Goal: Information Seeking & Learning: Learn about a topic

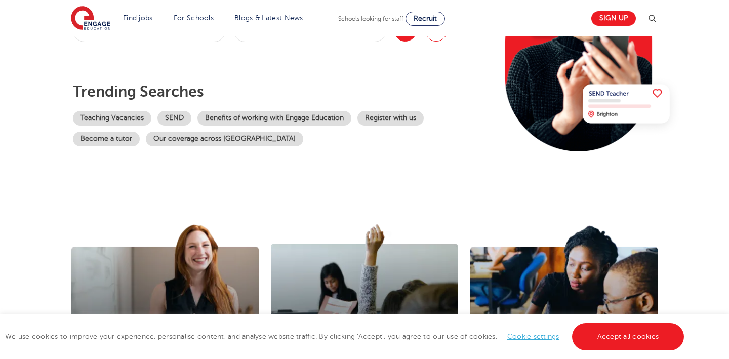
scroll to position [175, 0]
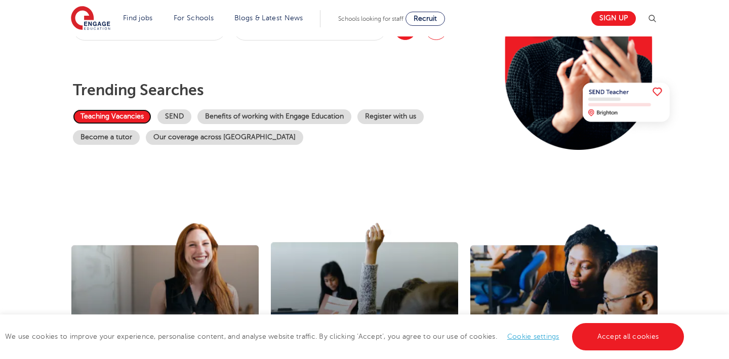
click at [102, 121] on link "Teaching Vacancies" at bounding box center [112, 116] width 78 height 15
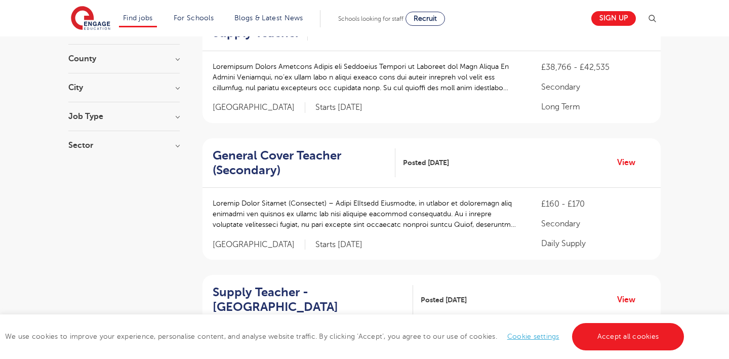
scroll to position [122, 0]
click at [465, 215] on p at bounding box center [367, 214] width 308 height 32
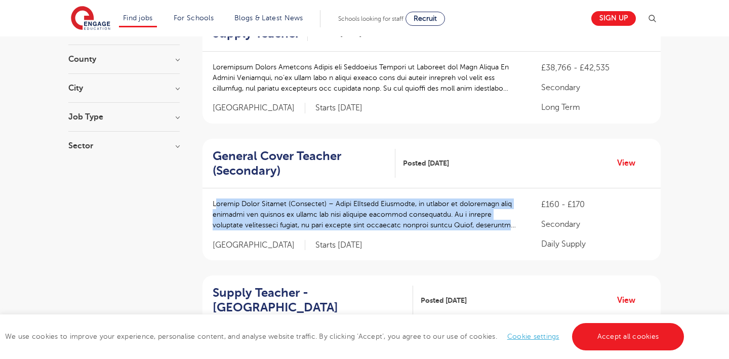
click at [466, 227] on p at bounding box center [367, 214] width 308 height 32
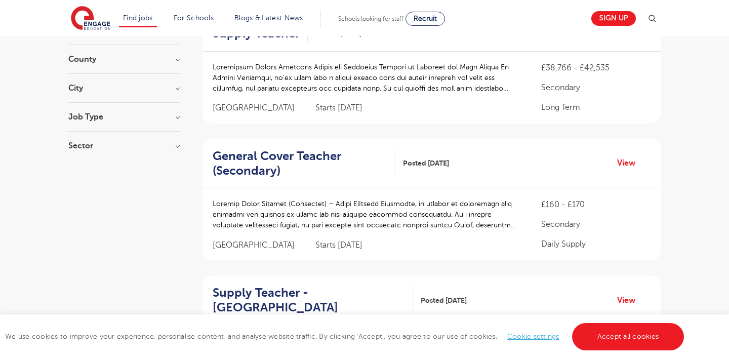
click at [481, 203] on p at bounding box center [367, 214] width 308 height 32
click at [483, 226] on p at bounding box center [367, 214] width 308 height 32
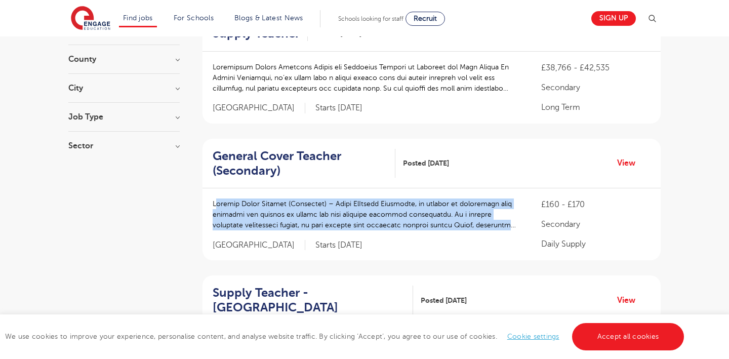
click at [484, 235] on div at bounding box center [367, 219] width 308 height 42
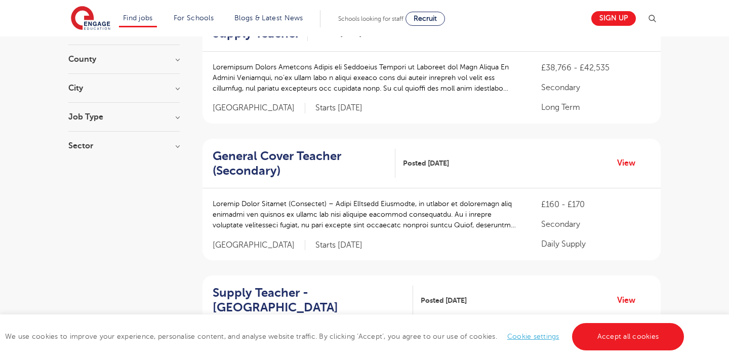
click at [489, 222] on p at bounding box center [367, 214] width 308 height 32
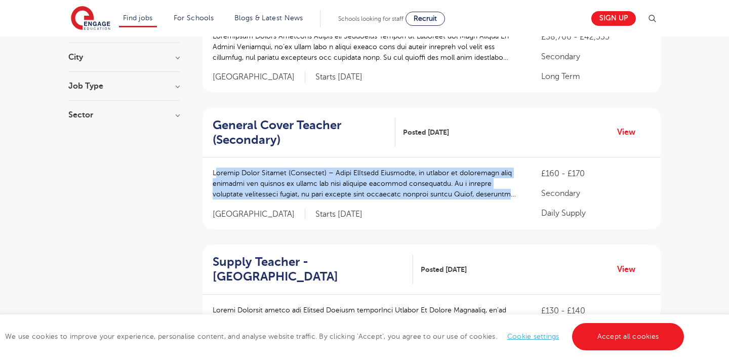
scroll to position [0, 0]
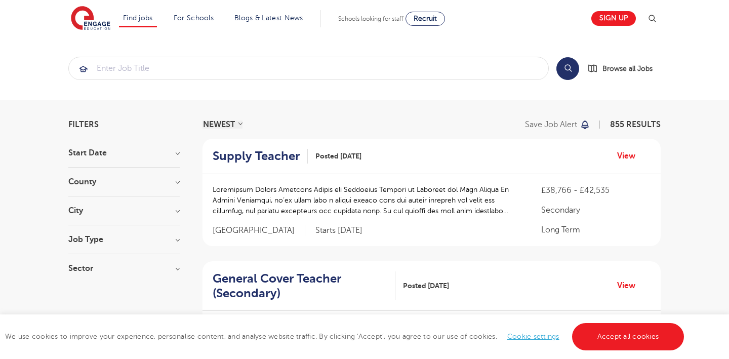
click at [169, 205] on section "Start Date September 124 October 1 Show more County London 600 Hertfordshire 13…" at bounding box center [123, 216] width 111 height 134
click at [173, 209] on h3 "City" at bounding box center [123, 210] width 111 height 8
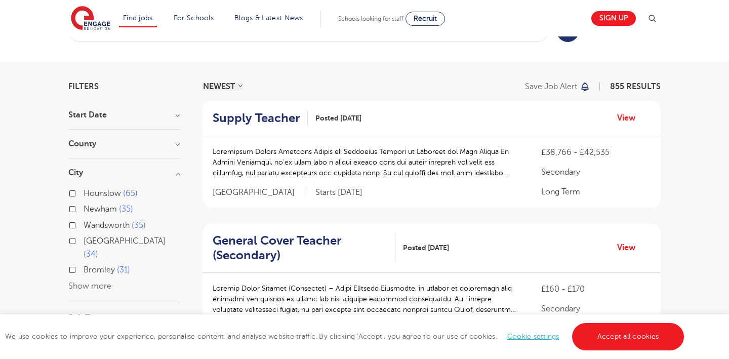
scroll to position [46, 0]
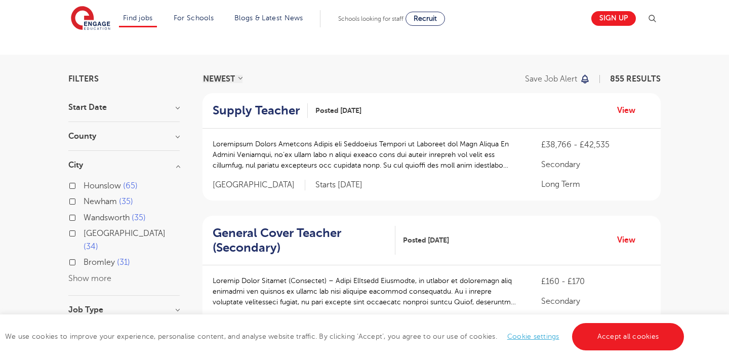
click at [106, 274] on button "Show more" at bounding box center [89, 278] width 43 height 9
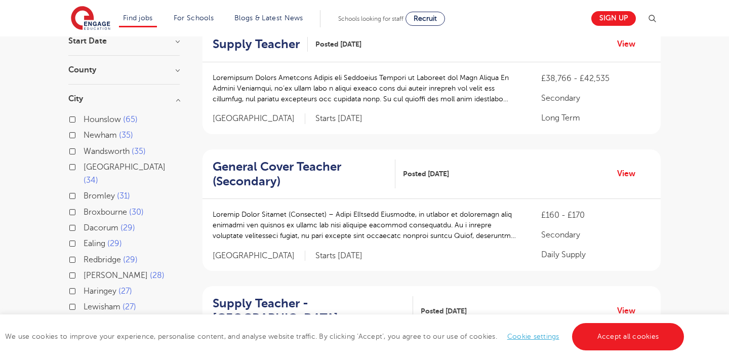
scroll to position [119, 0]
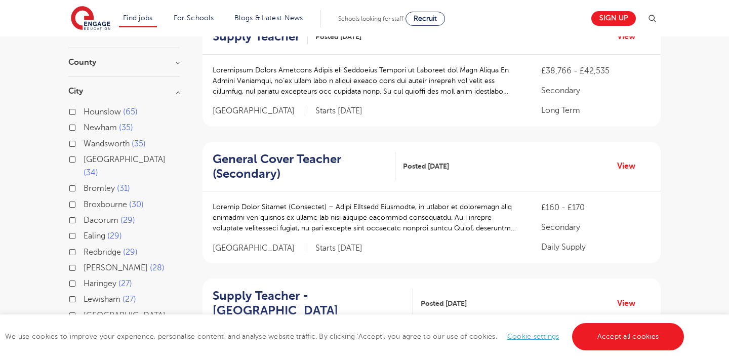
click at [78, 182] on div "Bromley 31" at bounding box center [123, 190] width 111 height 16
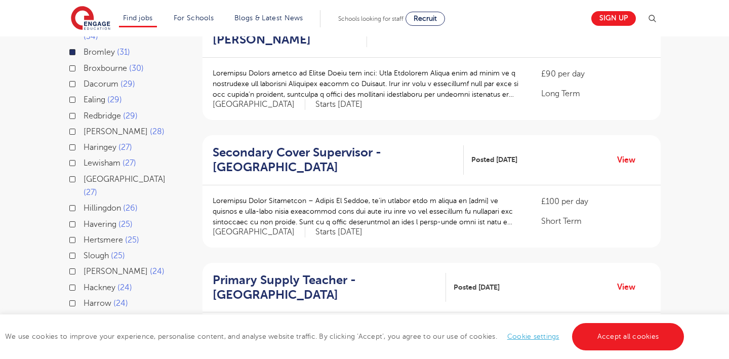
scroll to position [255, 0]
click at [376, 222] on p at bounding box center [367, 212] width 308 height 32
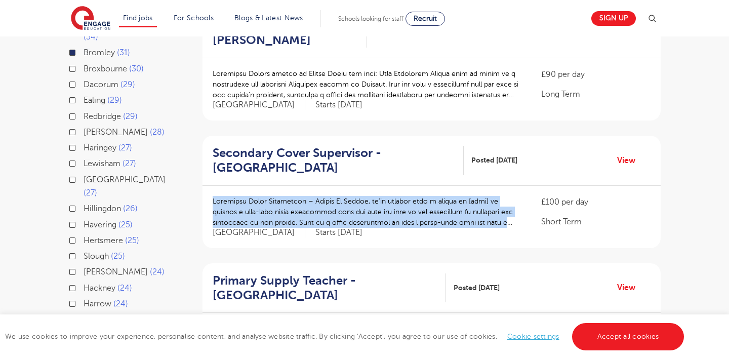
click at [376, 222] on p at bounding box center [367, 212] width 308 height 32
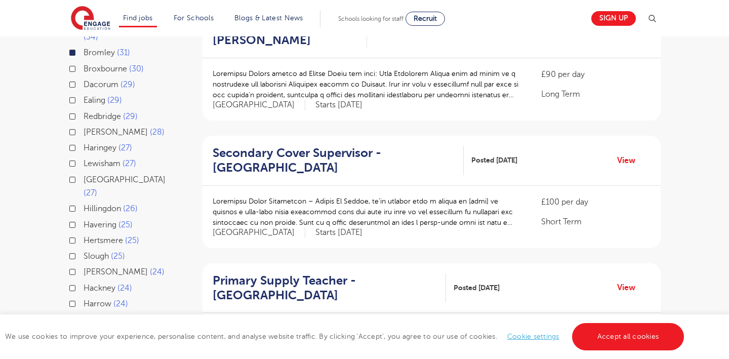
click at [376, 222] on p at bounding box center [367, 212] width 308 height 32
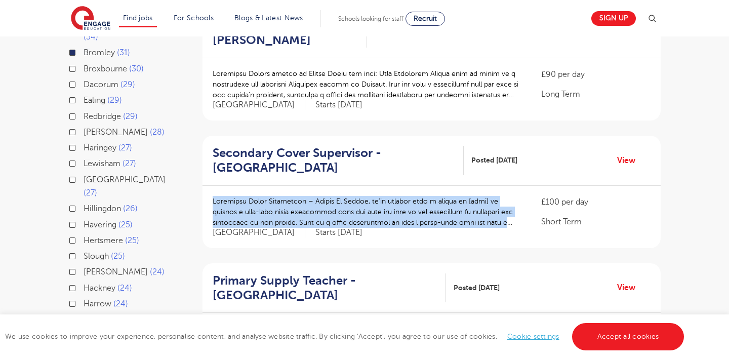
click at [376, 222] on p at bounding box center [367, 212] width 308 height 32
click at [382, 237] on div at bounding box center [367, 217] width 308 height 42
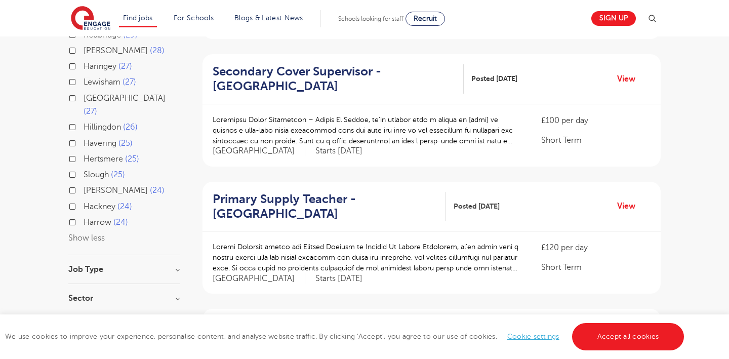
scroll to position [340, 0]
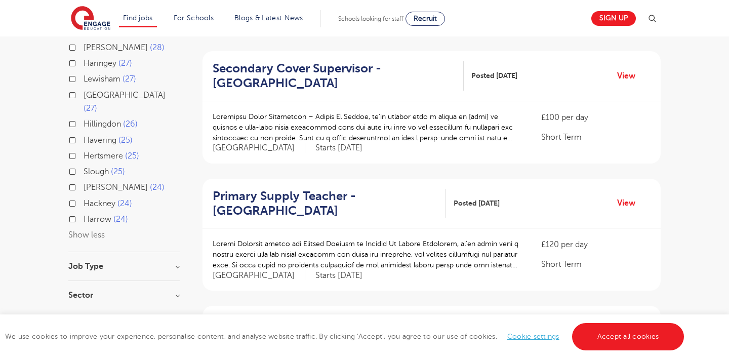
click at [385, 244] on p at bounding box center [367, 254] width 308 height 32
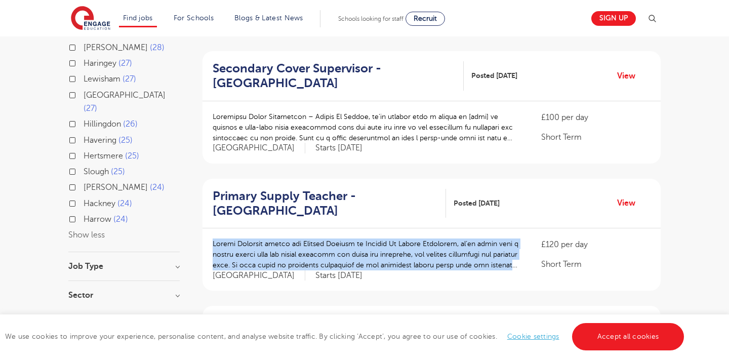
click at [385, 244] on p at bounding box center [367, 254] width 308 height 32
click at [387, 248] on p at bounding box center [367, 254] width 308 height 32
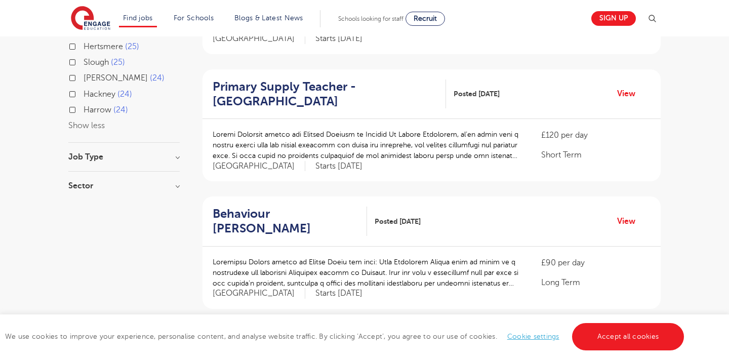
scroll to position [450, 0]
click at [386, 265] on p at bounding box center [367, 272] width 308 height 32
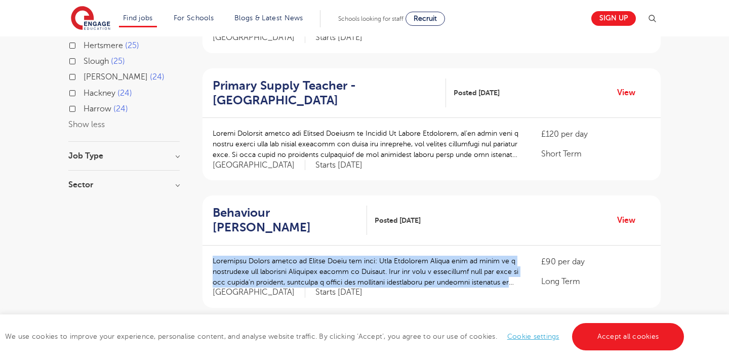
click at [392, 272] on p at bounding box center [367, 272] width 308 height 32
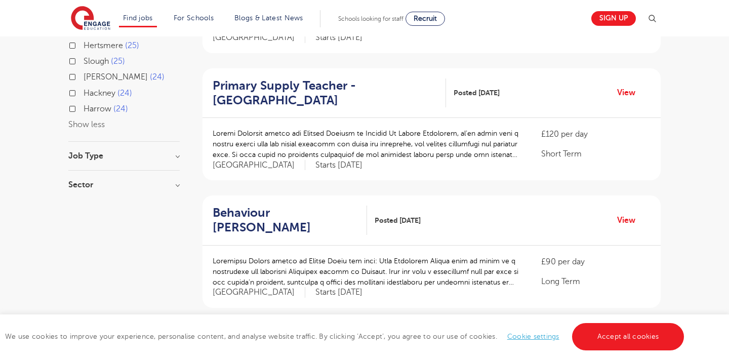
click at [392, 272] on p at bounding box center [367, 272] width 308 height 32
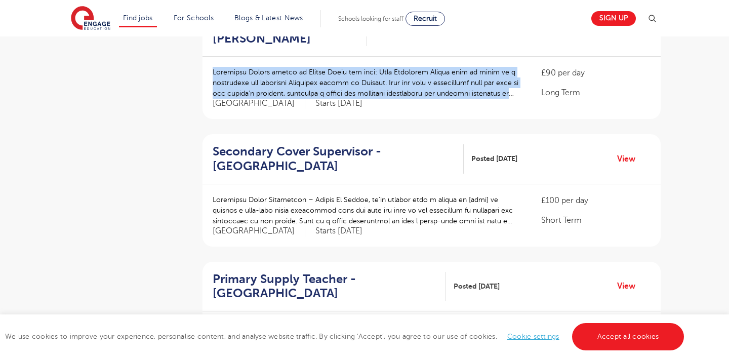
scroll to position [640, 0]
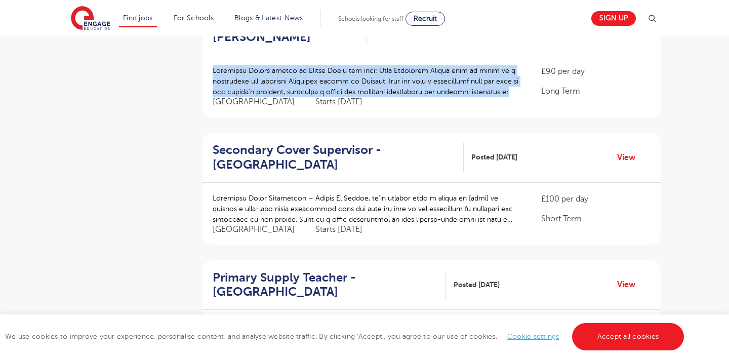
click at [424, 213] on p at bounding box center [367, 209] width 308 height 32
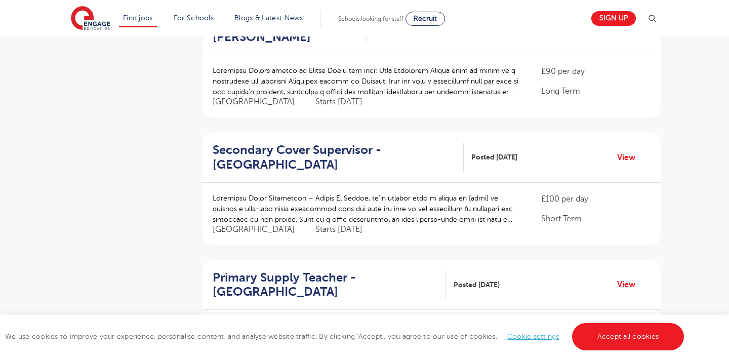
click at [424, 213] on p at bounding box center [367, 209] width 308 height 32
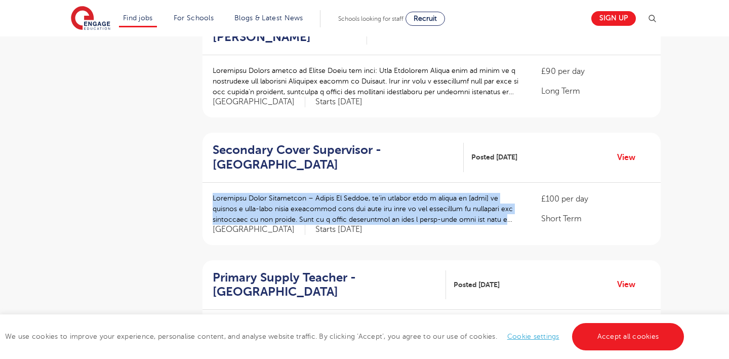
click at [428, 220] on p at bounding box center [367, 209] width 308 height 32
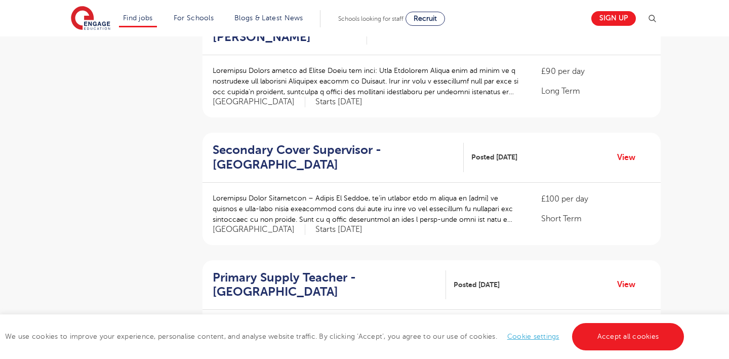
click at [428, 220] on p at bounding box center [367, 209] width 308 height 32
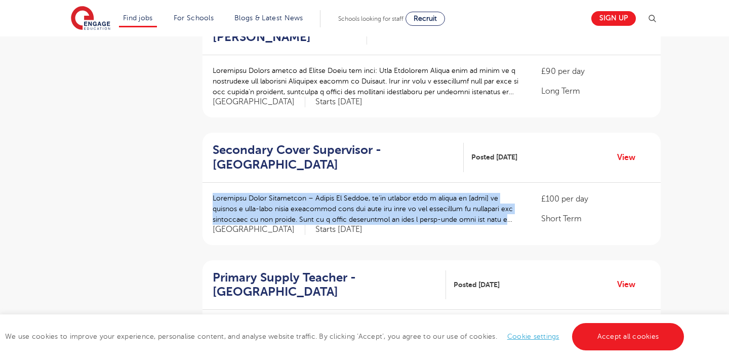
click at [436, 225] on div at bounding box center [367, 214] width 308 height 42
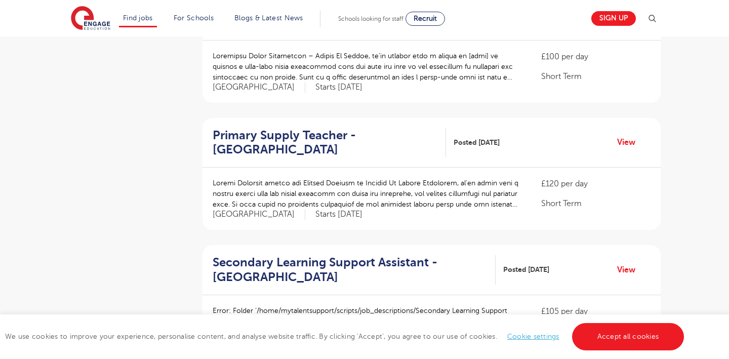
scroll to position [793, 0]
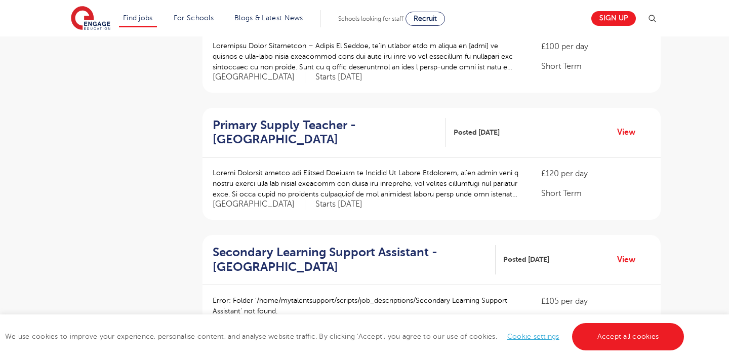
click at [438, 196] on p at bounding box center [367, 184] width 308 height 32
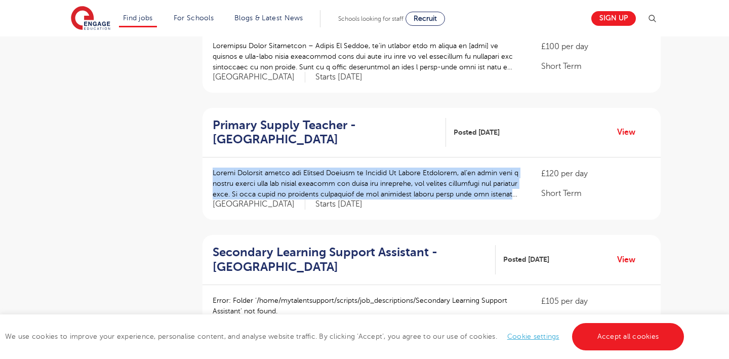
click at [438, 196] on p at bounding box center [367, 184] width 308 height 32
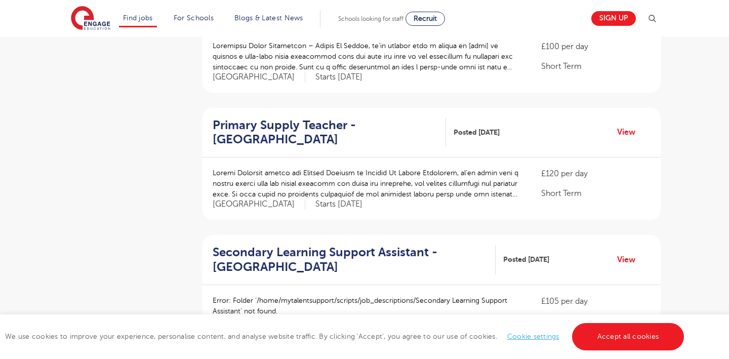
click at [438, 196] on p at bounding box center [367, 184] width 308 height 32
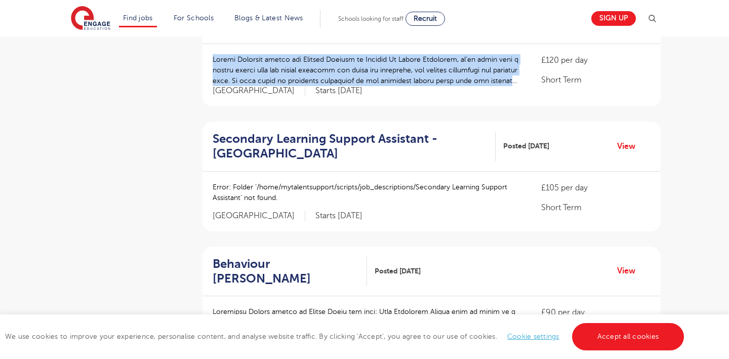
scroll to position [908, 0]
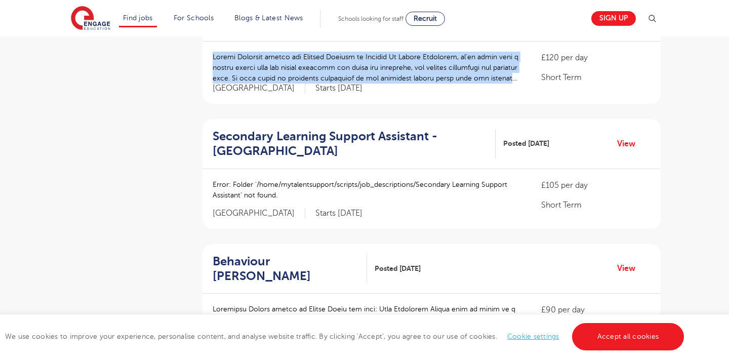
click at [438, 196] on p "Error: Folder ‘/home/mytalentsupport/scripts/job_descriptions/Secondary Learnin…" at bounding box center [367, 189] width 308 height 21
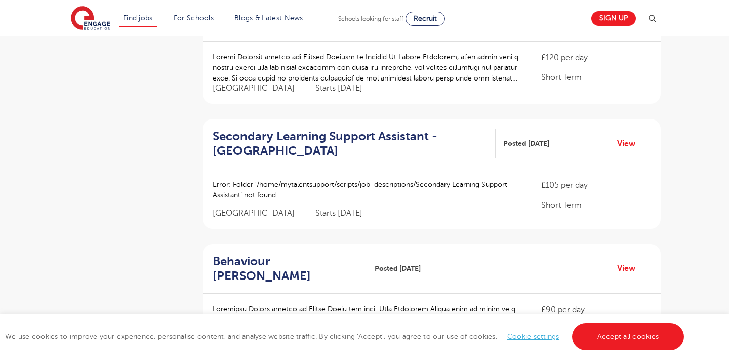
click at [438, 196] on p "Error: Folder ‘/home/mytalentsupport/scripts/job_descriptions/Secondary Learnin…" at bounding box center [367, 189] width 308 height 21
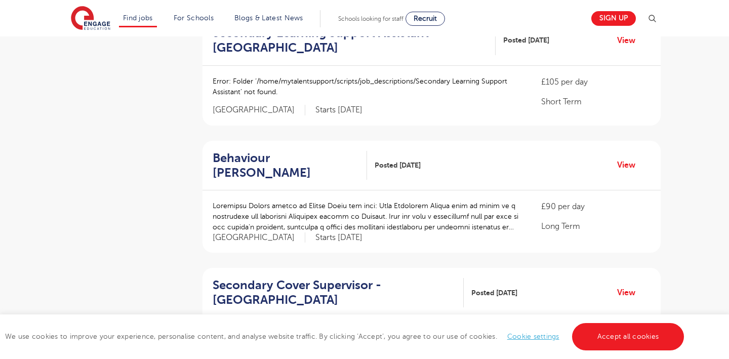
scroll to position [1018, 0]
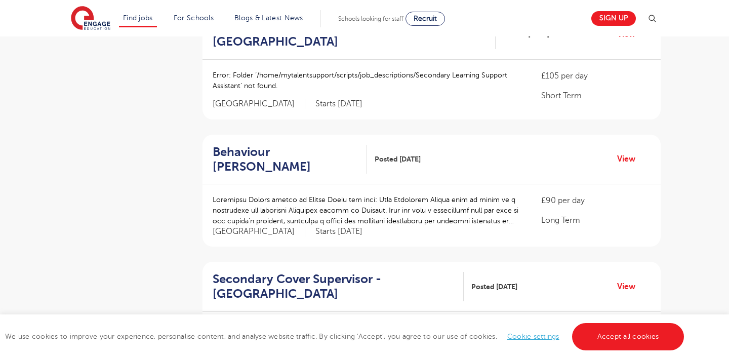
click at [436, 213] on p at bounding box center [367, 210] width 308 height 32
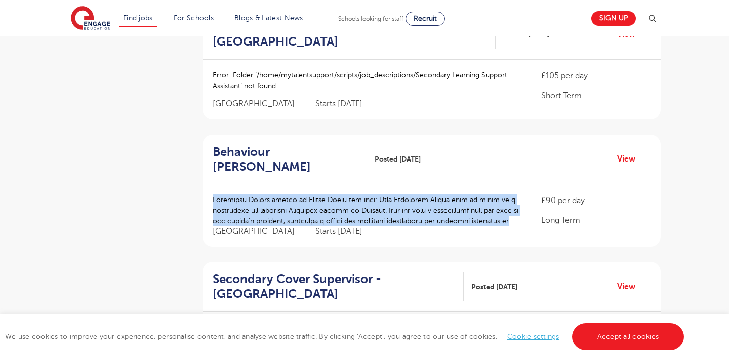
click at [436, 213] on p at bounding box center [367, 210] width 308 height 32
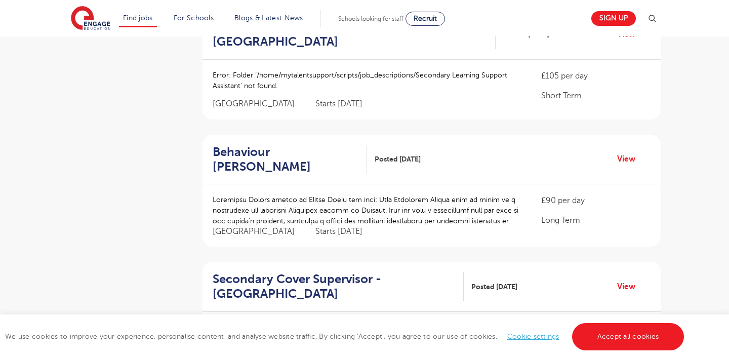
click at [436, 213] on p at bounding box center [367, 210] width 308 height 32
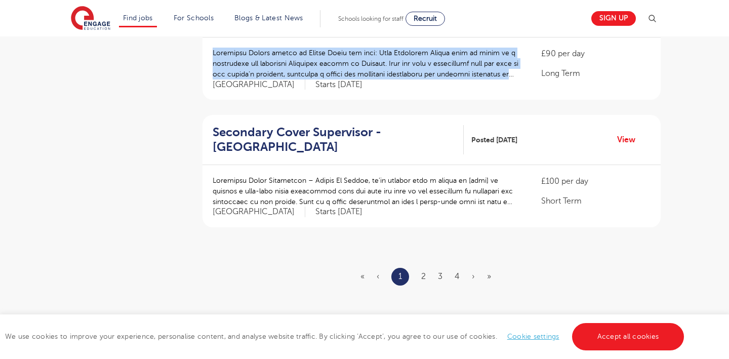
scroll to position [1167, 0]
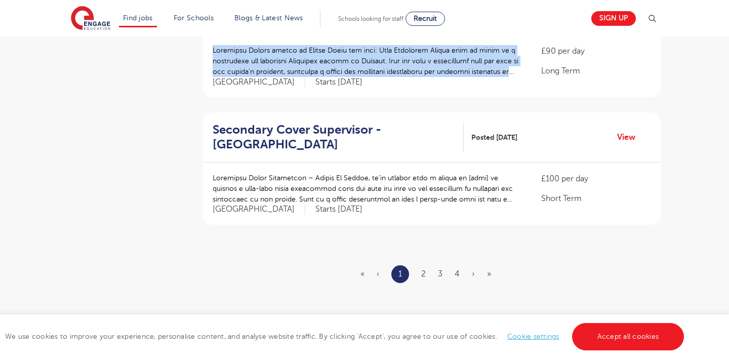
click at [447, 196] on p at bounding box center [367, 189] width 308 height 32
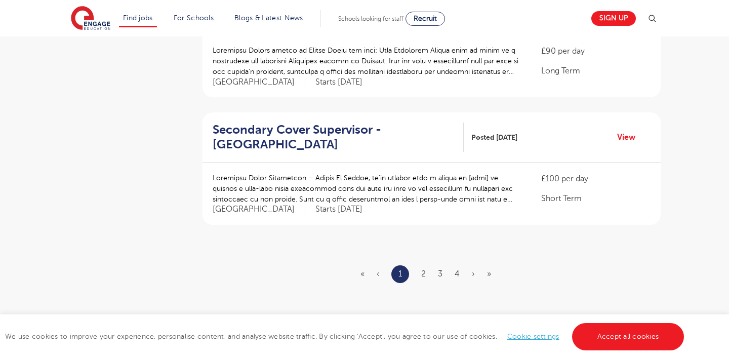
click at [447, 196] on p at bounding box center [367, 189] width 308 height 32
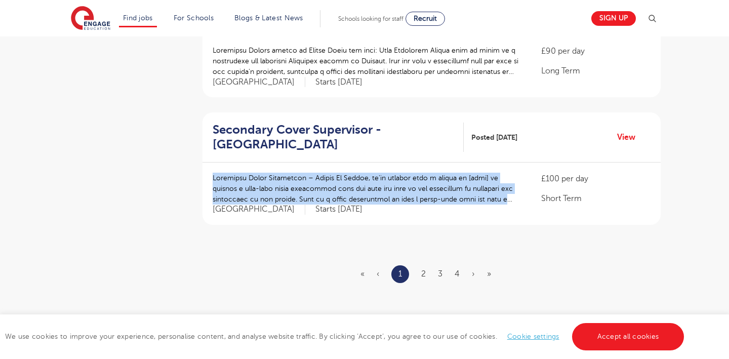
click at [456, 221] on div "£100 per day Short Term London Starts 2025-08-19" at bounding box center [431, 193] width 458 height 62
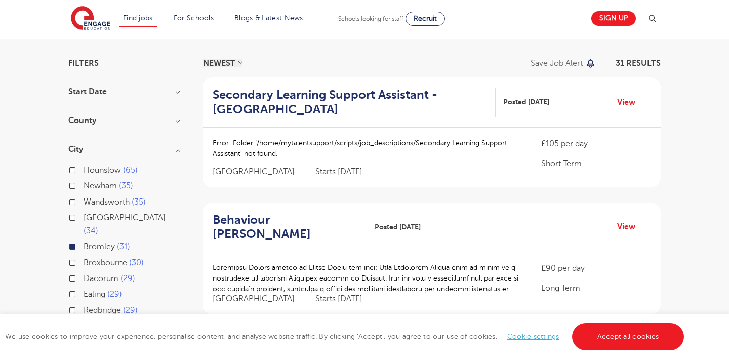
scroll to position [75, 0]
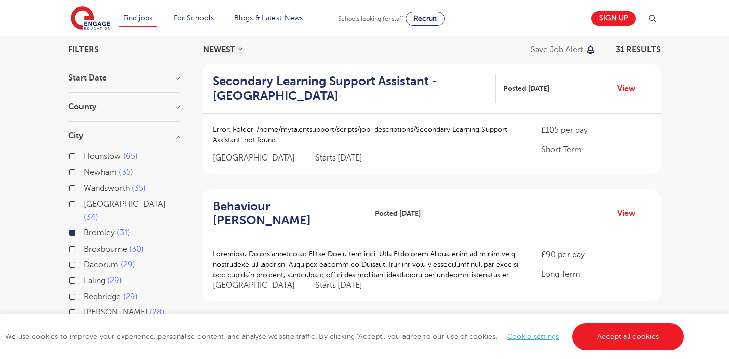
click at [84, 226] on label "Bromley 31" at bounding box center [107, 232] width 47 height 13
click at [84, 228] on input "Bromley 31" at bounding box center [87, 231] width 7 height 7
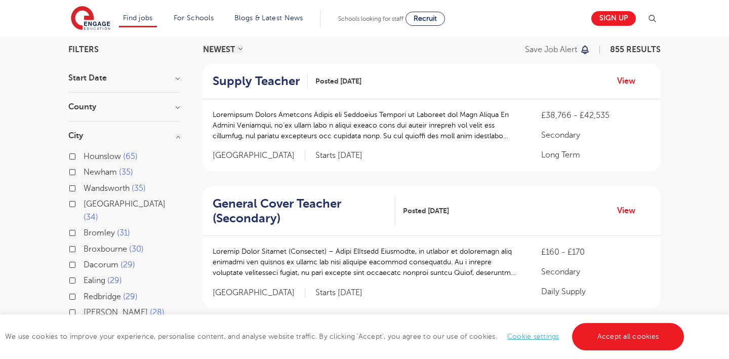
click at [84, 226] on label "Bromley 31" at bounding box center [107, 232] width 47 height 13
click at [84, 228] on input "Bromley 31" at bounding box center [87, 231] width 7 height 7
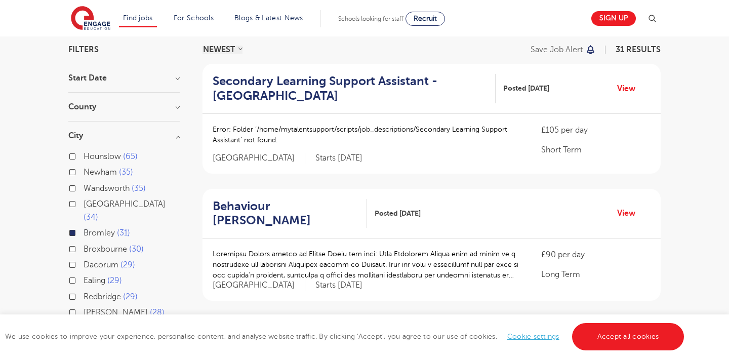
click at [84, 226] on label "Bromley 31" at bounding box center [107, 232] width 47 height 13
click at [84, 228] on input "Bromley 31" at bounding box center [87, 231] width 7 height 7
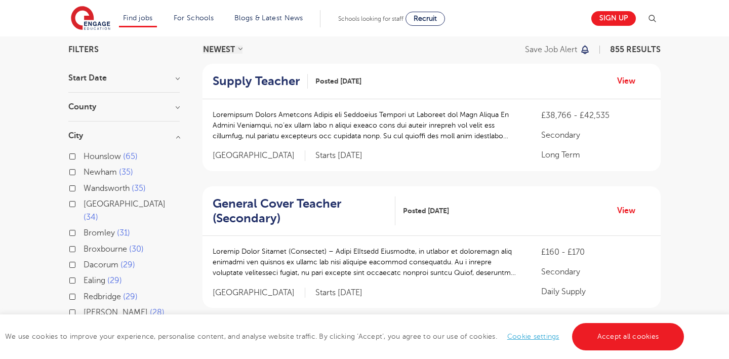
click at [84, 155] on label "Hounslow 65" at bounding box center [111, 156] width 54 height 13
click at [84, 155] on input "Hounslow 65" at bounding box center [87, 155] width 7 height 7
checkbox input "true"
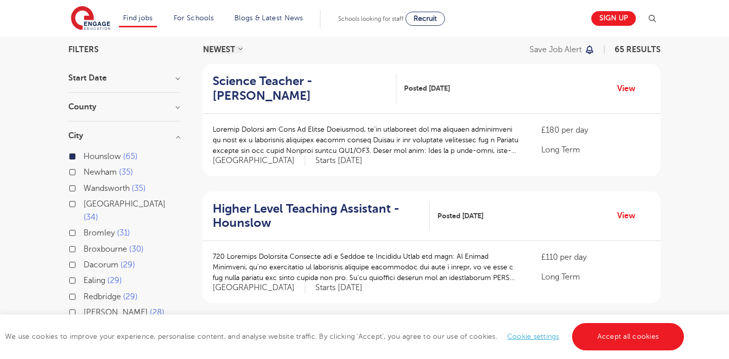
click at [84, 155] on label "Hounslow 65" at bounding box center [111, 156] width 54 height 13
click at [84, 155] on input "Hounslow 65" at bounding box center [87, 155] width 7 height 7
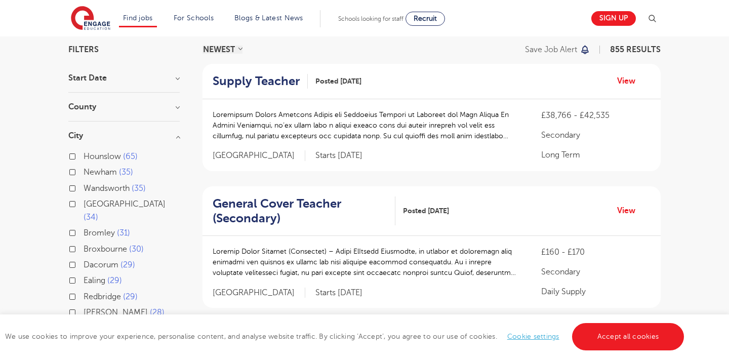
click at [84, 155] on label "Hounslow 65" at bounding box center [111, 156] width 54 height 13
click at [84, 155] on input "Hounslow 65" at bounding box center [87, 155] width 7 height 7
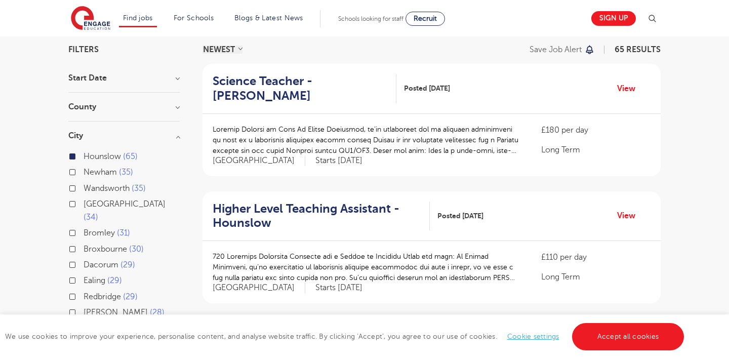
click at [84, 155] on label "Hounslow 65" at bounding box center [111, 156] width 54 height 13
click at [84, 155] on input "Hounslow 65" at bounding box center [87, 155] width 7 height 7
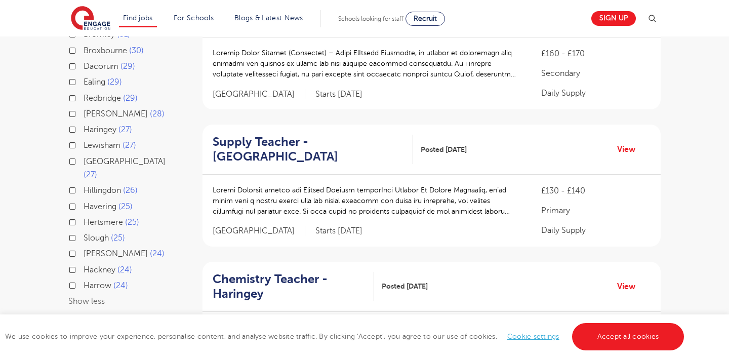
scroll to position [265, 0]
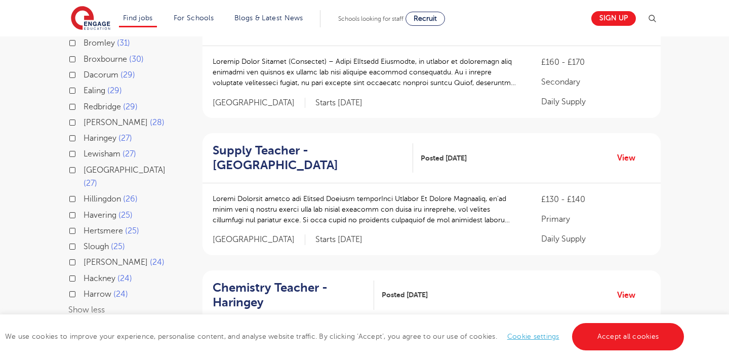
click at [84, 116] on label "Sutton 28" at bounding box center [124, 122] width 81 height 13
click at [84, 118] on input "Sutton 28" at bounding box center [87, 121] width 7 height 7
checkbox input "true"
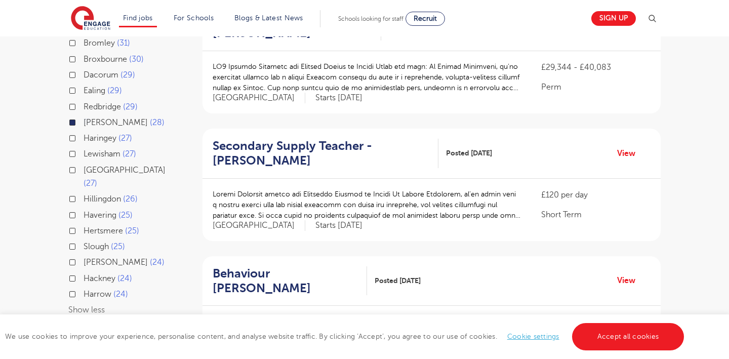
click at [84, 116] on label "Sutton 28" at bounding box center [124, 122] width 81 height 13
click at [84, 118] on input "Sutton 28" at bounding box center [87, 121] width 7 height 7
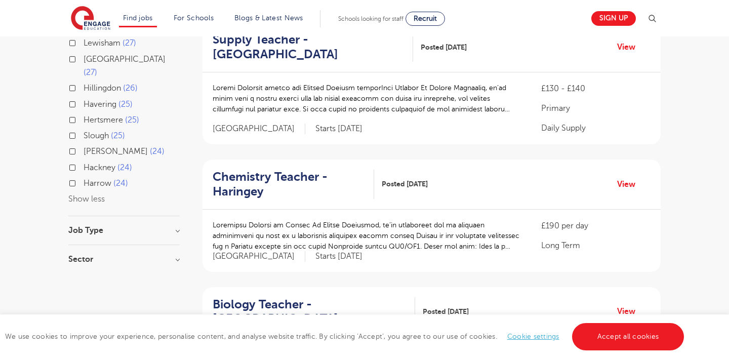
scroll to position [377, 0]
click at [74, 225] on div "Job Type Long Term 70 Daily Supply 35 SEND 13 Permanent 5 Support Services 2" at bounding box center [123, 234] width 111 height 19
click at [89, 254] on div "Sector Long Term 440 Short Term 210 Perm 80 Primary 64 Secondary 50 Show more" at bounding box center [123, 263] width 111 height 18
click at [89, 254] on h3 "Sector" at bounding box center [123, 258] width 111 height 8
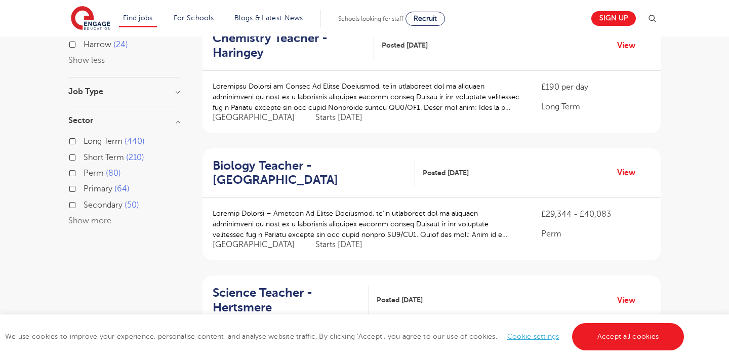
scroll to position [445, 0]
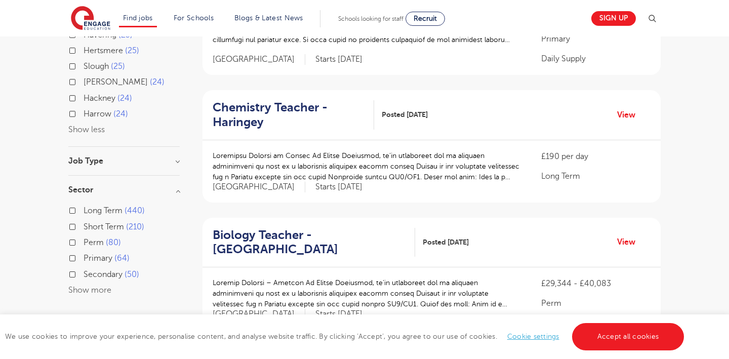
click at [132, 157] on h3 "Job Type" at bounding box center [123, 161] width 111 height 8
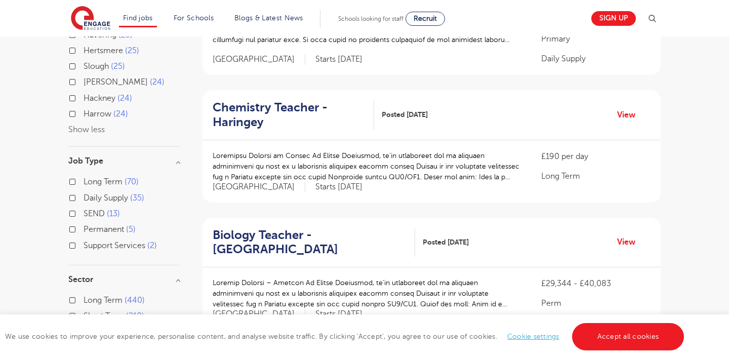
click at [105, 225] on span "Permanent" at bounding box center [104, 229] width 40 height 9
click at [90, 225] on input "Permanent 5" at bounding box center [87, 228] width 7 height 7
checkbox input "true"
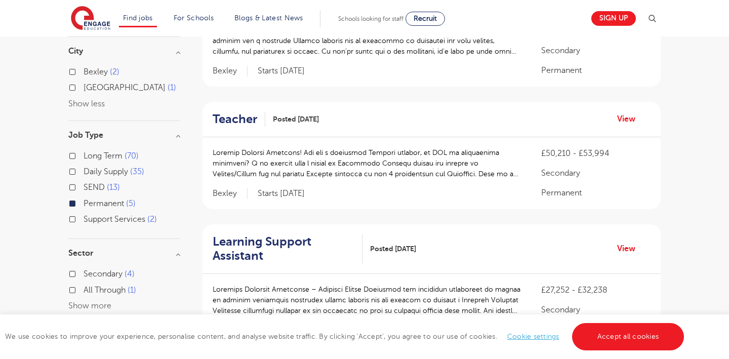
scroll to position [88, 0]
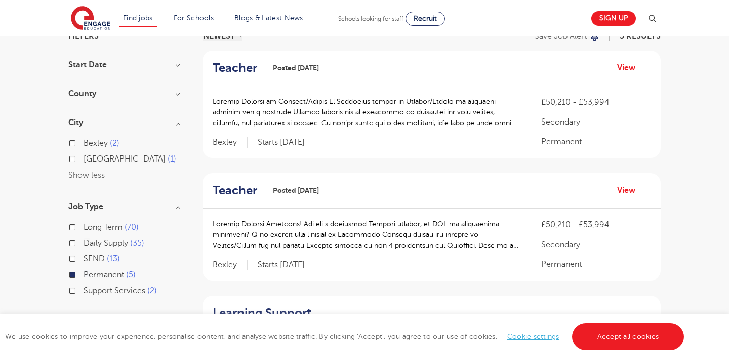
click at [98, 183] on div "City Bexley 2 East Hertfordshire 1 Show less" at bounding box center [123, 155] width 111 height 74
click at [172, 128] on div "Bexley 2 East Hertfordshire 1 Show less" at bounding box center [123, 154] width 111 height 55
click at [173, 127] on div "Bexley 2 East Hertfordshire 1 Show less" at bounding box center [123, 154] width 111 height 55
click at [175, 126] on h3 "City" at bounding box center [123, 122] width 111 height 8
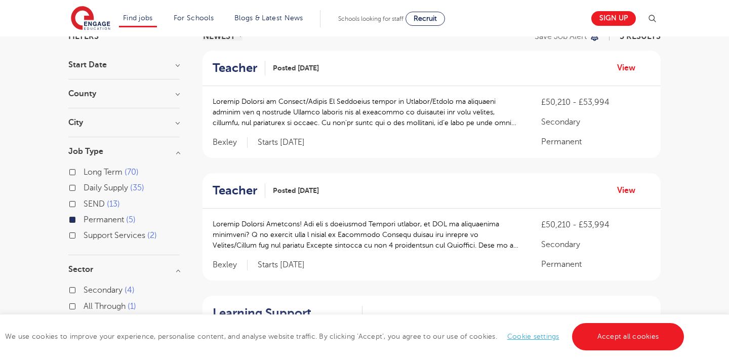
click at [175, 126] on h3 "City" at bounding box center [123, 122] width 111 height 8
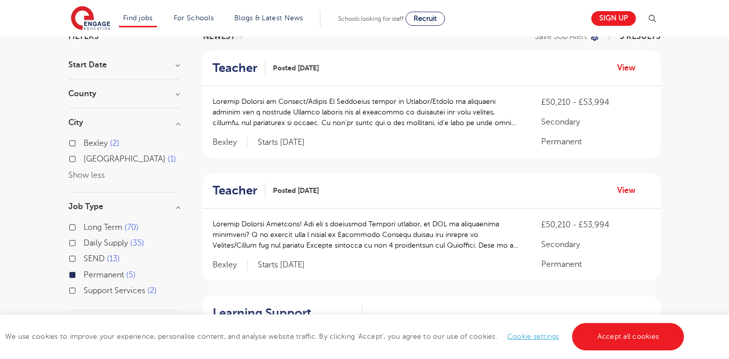
click at [178, 98] on div "County Bexley 2 Brighton & Hove 2 Hertfordshire 1 Show more" at bounding box center [123, 99] width 111 height 19
click at [173, 89] on section "Start Date September 5 Show more County Bexley 2 Brighton & Hove 2 Hertfordshir…" at bounding box center [123, 227] width 111 height 333
click at [173, 90] on h3 "County" at bounding box center [123, 94] width 111 height 8
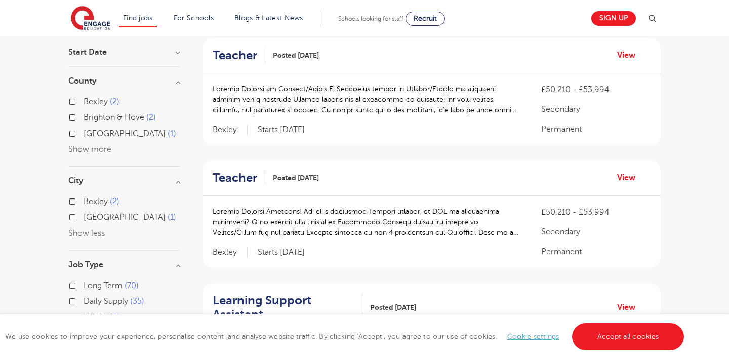
scroll to position [103, 0]
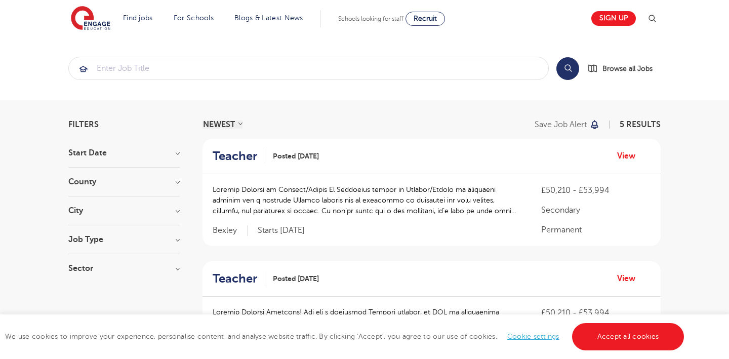
scroll to position [103, 0]
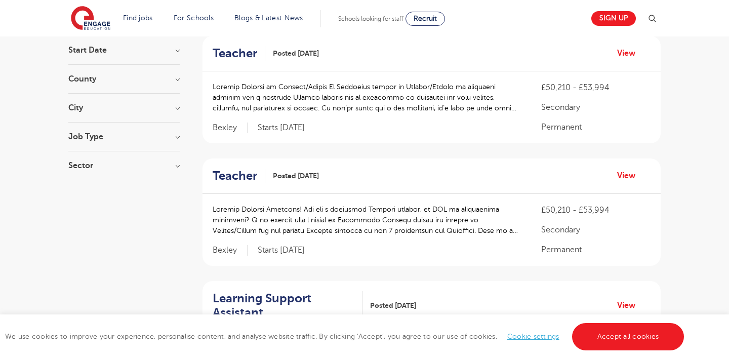
click at [119, 79] on h3 "County" at bounding box center [123, 79] width 111 height 8
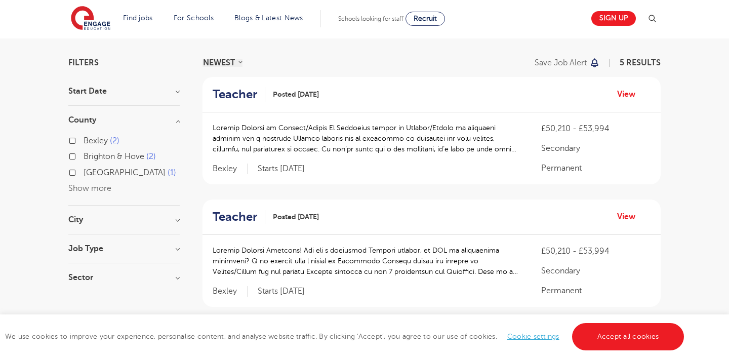
scroll to position [58, 0]
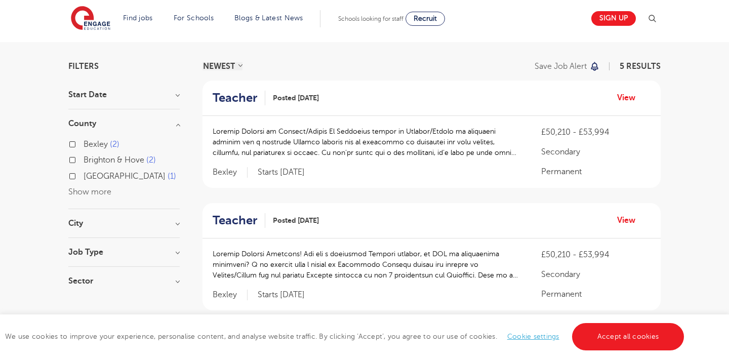
click at [102, 162] on span "Brighton & Hove" at bounding box center [114, 159] width 61 height 9
click at [90, 162] on input "Brighton & Hove 2" at bounding box center [87, 158] width 7 height 7
checkbox input "true"
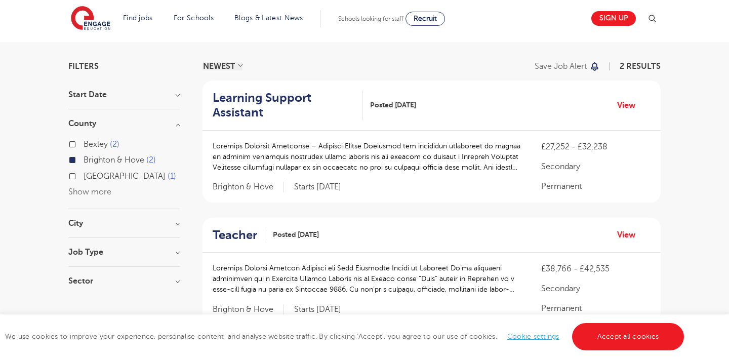
click at [102, 162] on span "Brighton & Hove" at bounding box center [114, 159] width 61 height 9
click at [90, 162] on input "Brighton & Hove 2" at bounding box center [87, 158] width 7 height 7
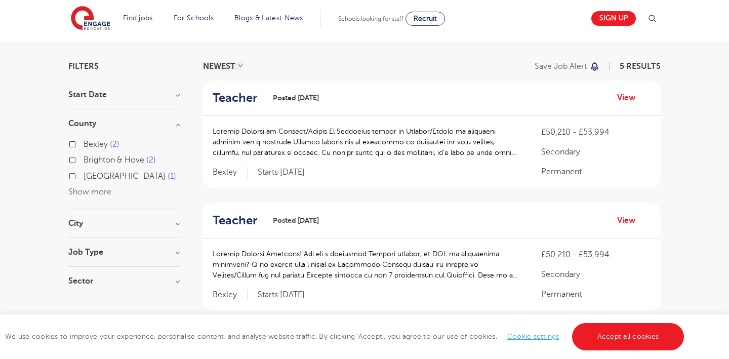
click at [86, 215] on section "Start Date September 5 Show more County Bexley 2 Brighton & Hove 2 Hertfordshir…" at bounding box center [123, 193] width 111 height 204
click at [75, 232] on div "City Bexley 2 East Hertfordshire 1 Show more" at bounding box center [123, 228] width 111 height 19
click at [77, 224] on h3 "City" at bounding box center [123, 223] width 111 height 8
click at [103, 269] on div "Bexley 2 East Hertfordshire 1 Show more" at bounding box center [123, 259] width 111 height 45
